Goal: Use online tool/utility: Use online tool/utility

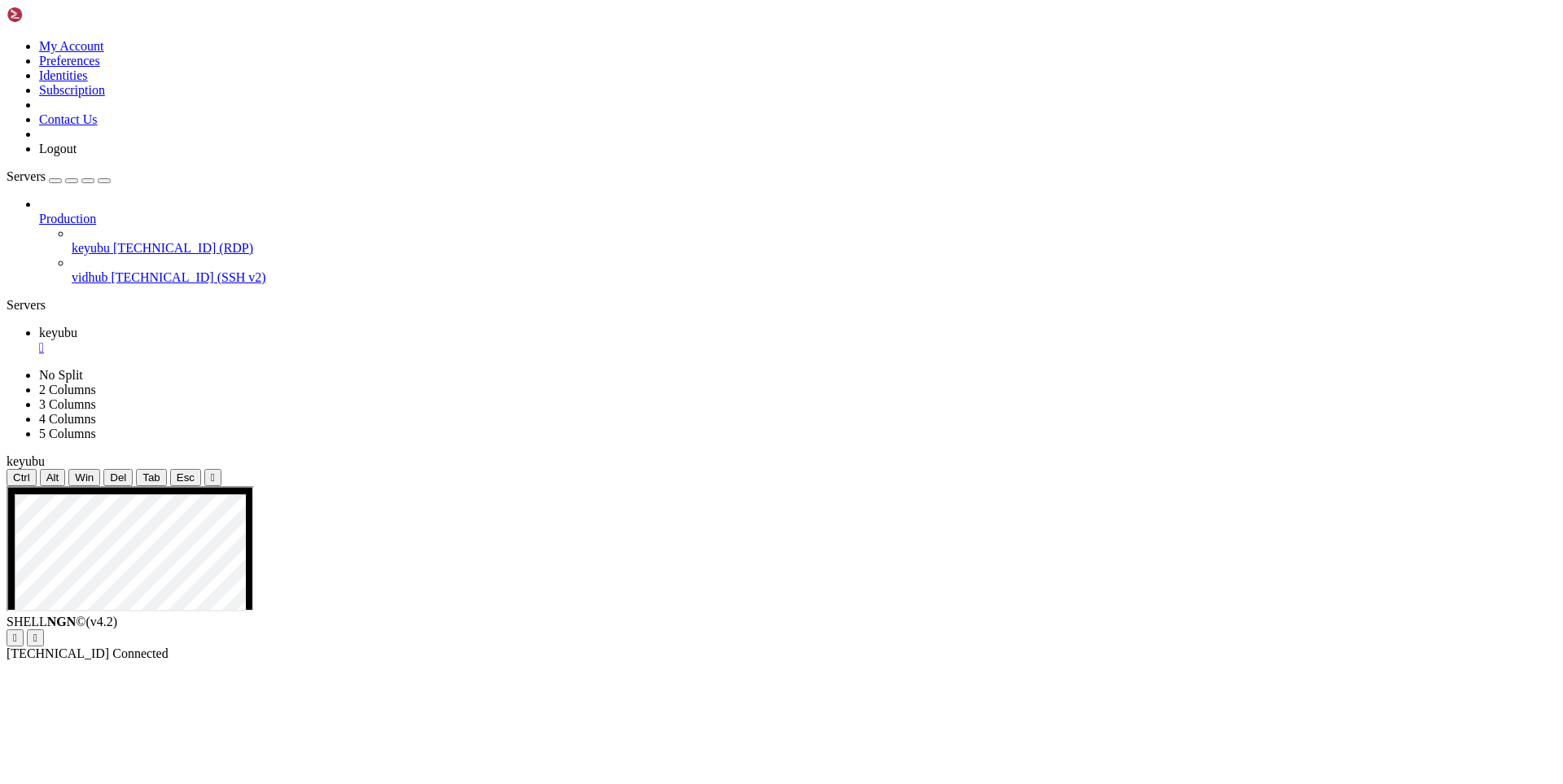
drag, startPoint x: 799, startPoint y: 1027, endPoint x: 242, endPoint y: 822, distance: 593.5
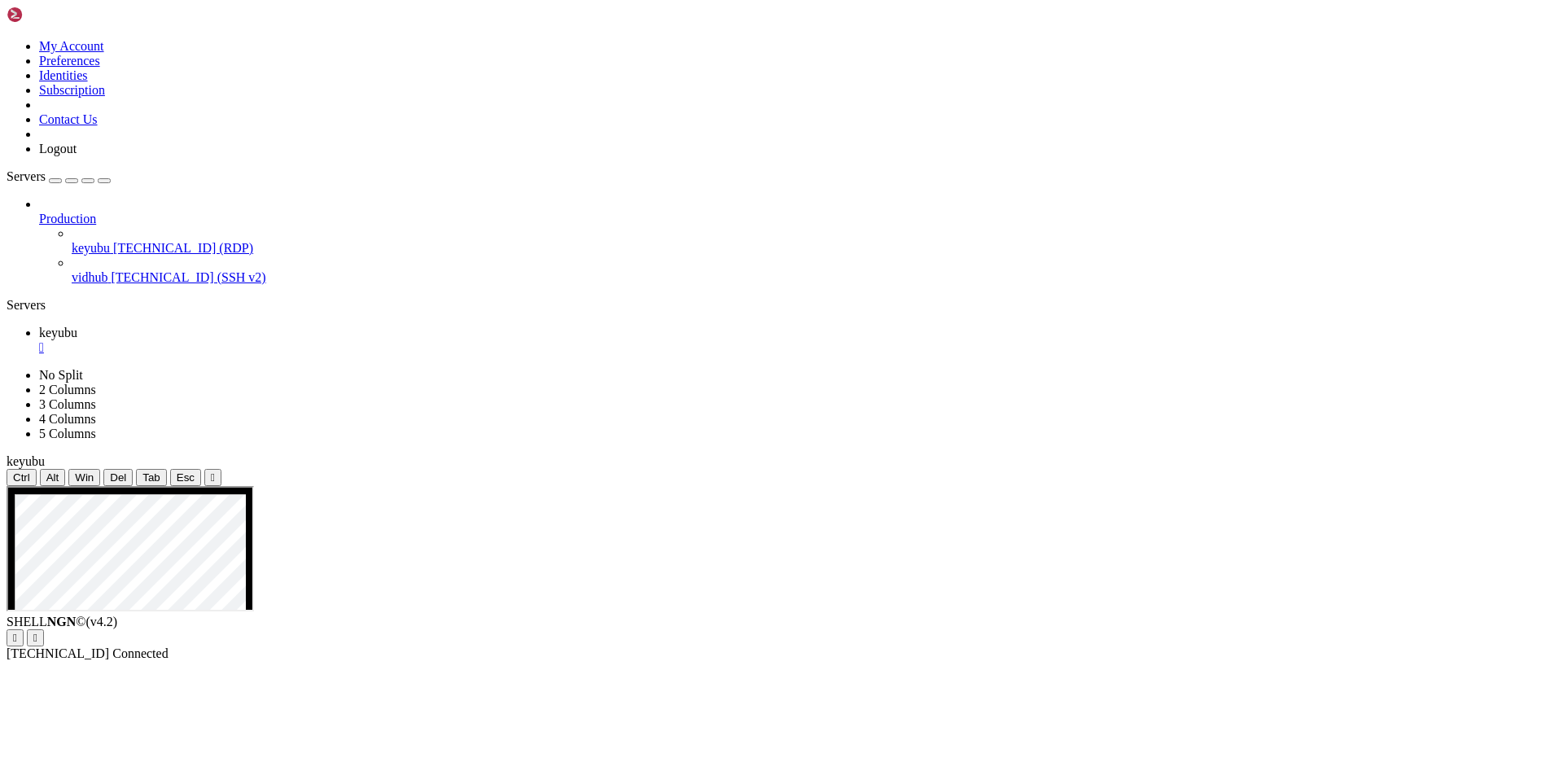
drag, startPoint x: 908, startPoint y: 950, endPoint x: 424, endPoint y: 950, distance: 484.0
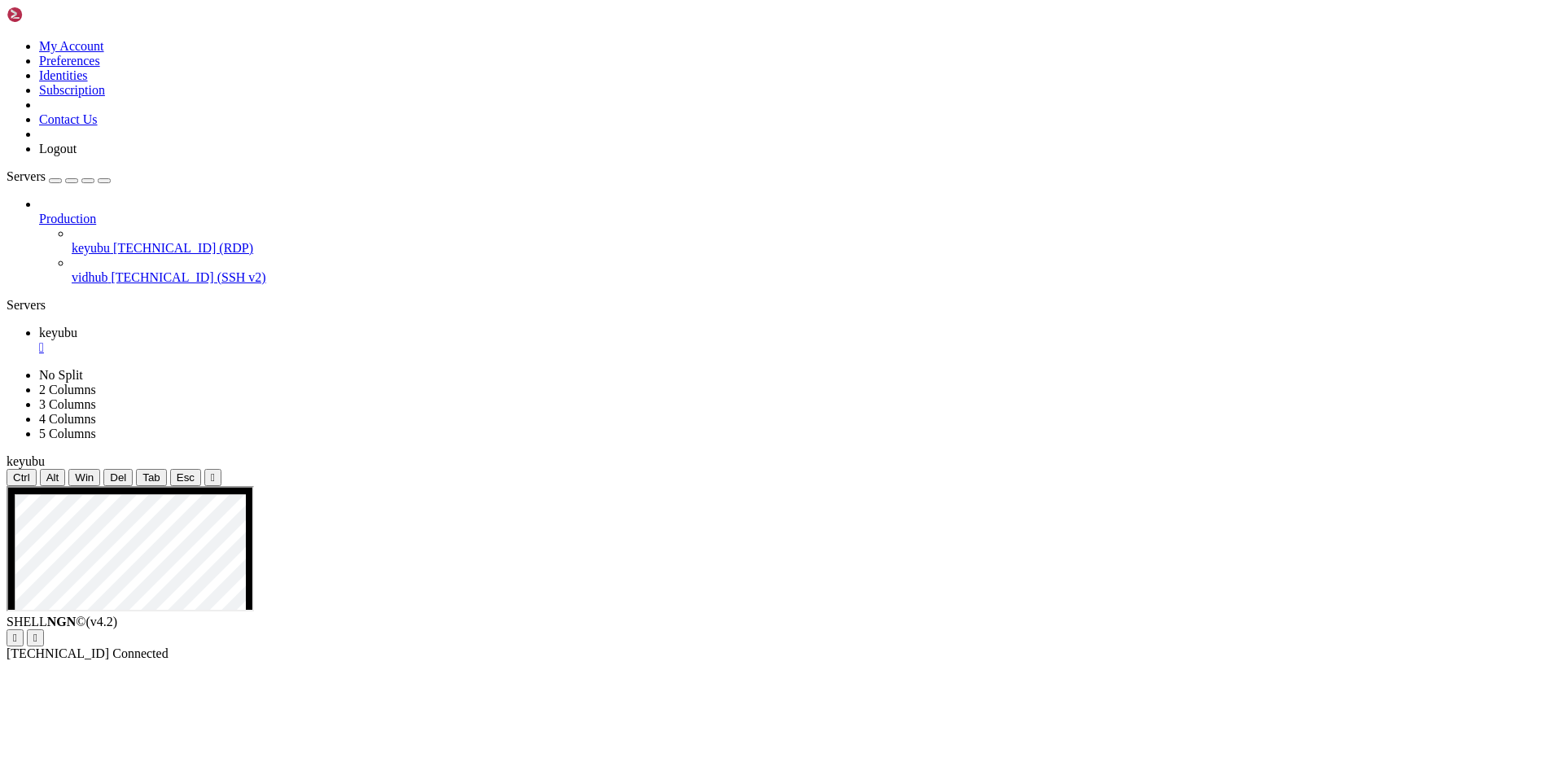
drag, startPoint x: 628, startPoint y: 1019, endPoint x: 258, endPoint y: 784, distance: 438.3
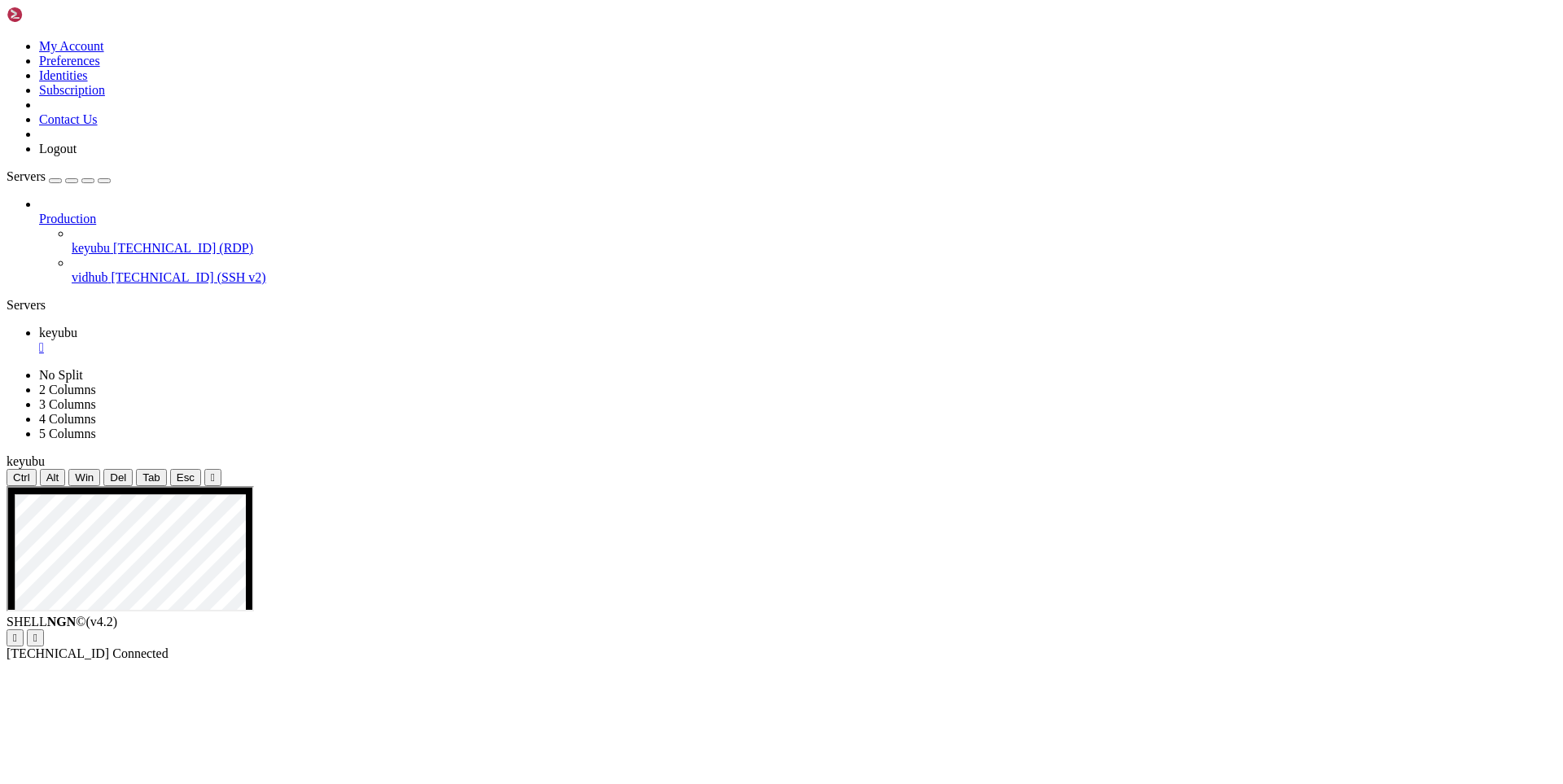
drag, startPoint x: 529, startPoint y: 1003, endPoint x: 311, endPoint y: 994, distance: 218.2
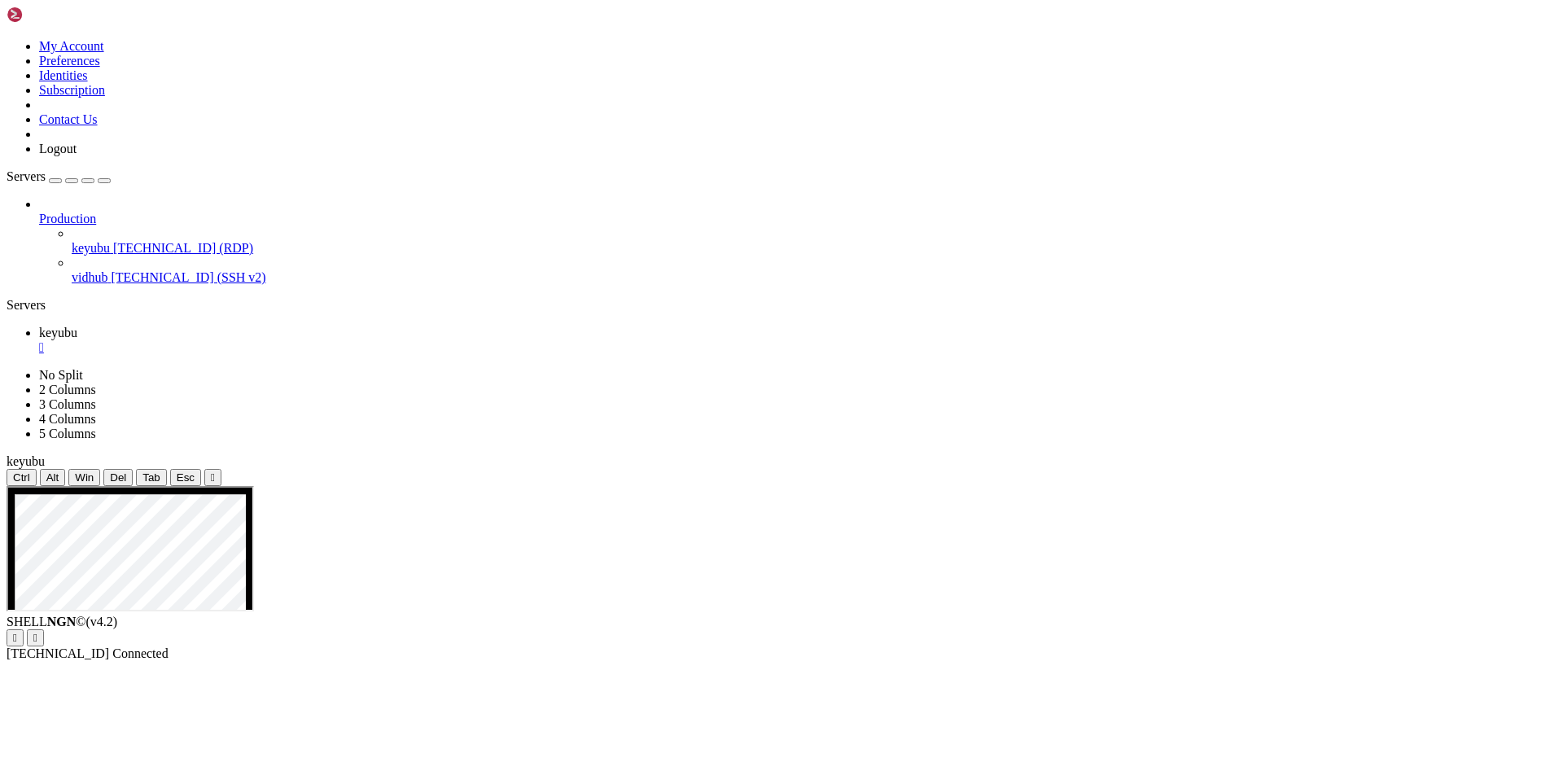
drag, startPoint x: 390, startPoint y: 1052, endPoint x: 246, endPoint y: 804, distance: 286.8
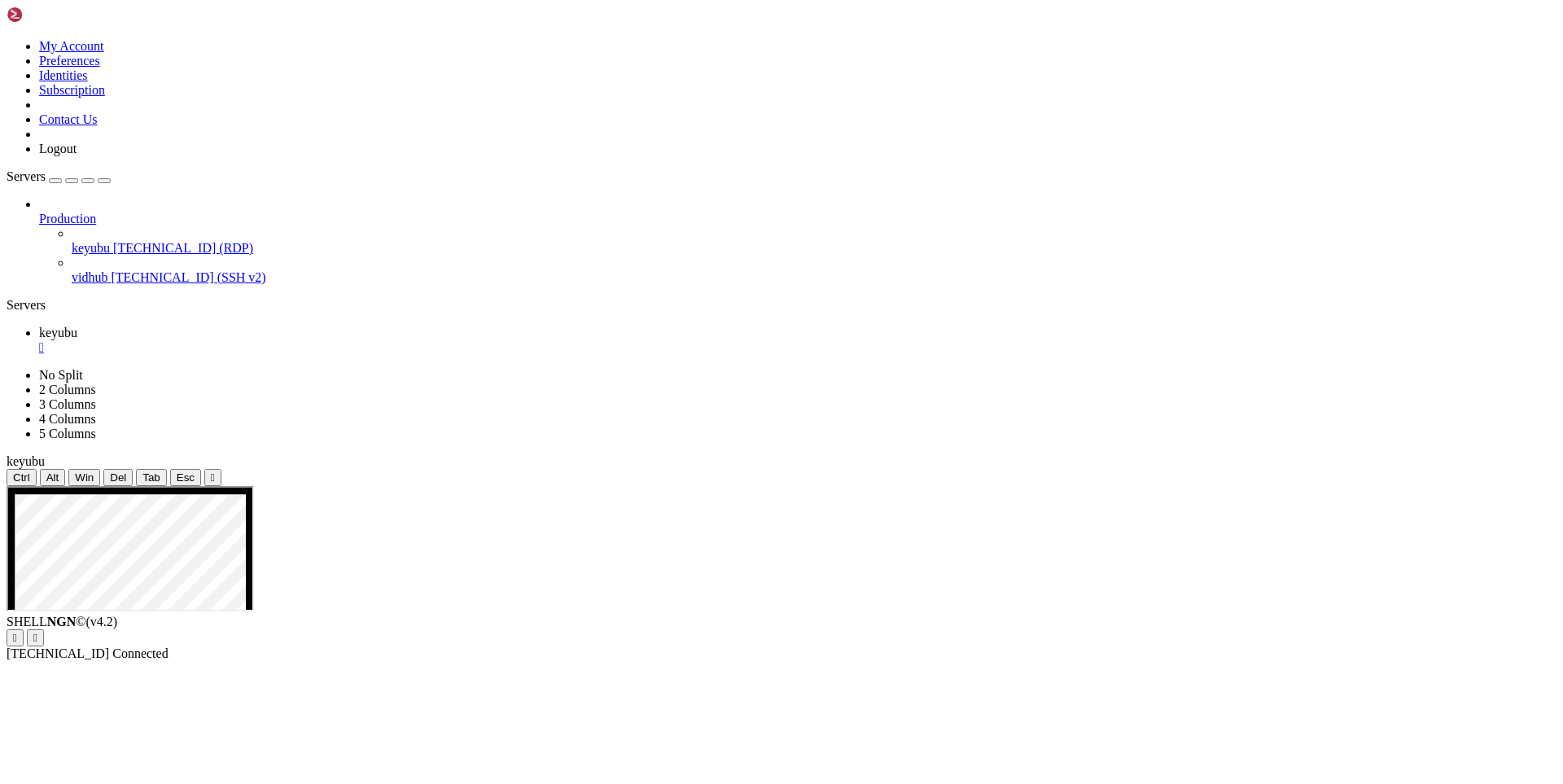
drag, startPoint x: 462, startPoint y: 872, endPoint x: 262, endPoint y: 877, distance: 200.1
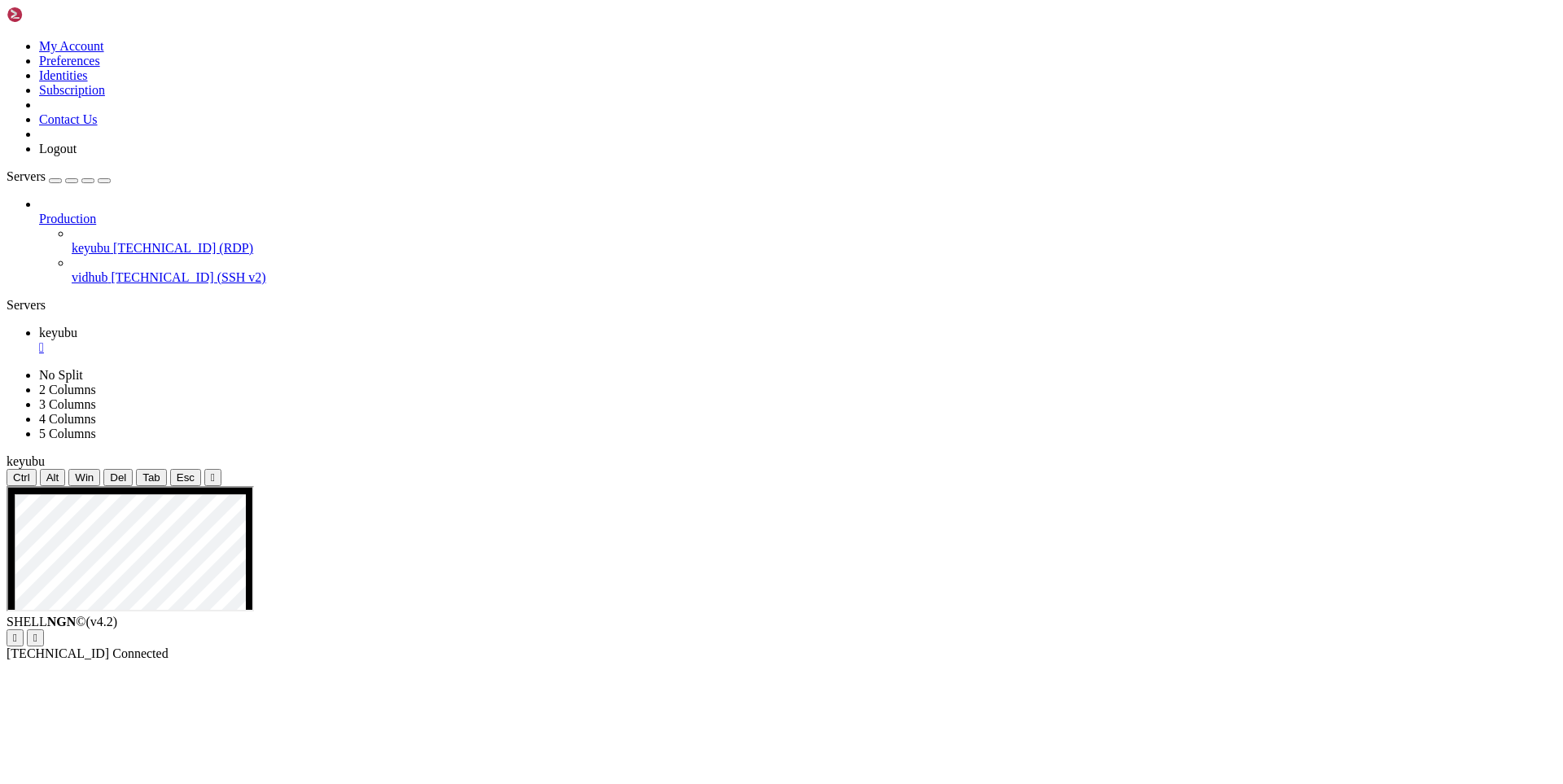
drag, startPoint x: 263, startPoint y: 830, endPoint x: 358, endPoint y: 831, distance: 95.0
